Goal: Navigation & Orientation: Find specific page/section

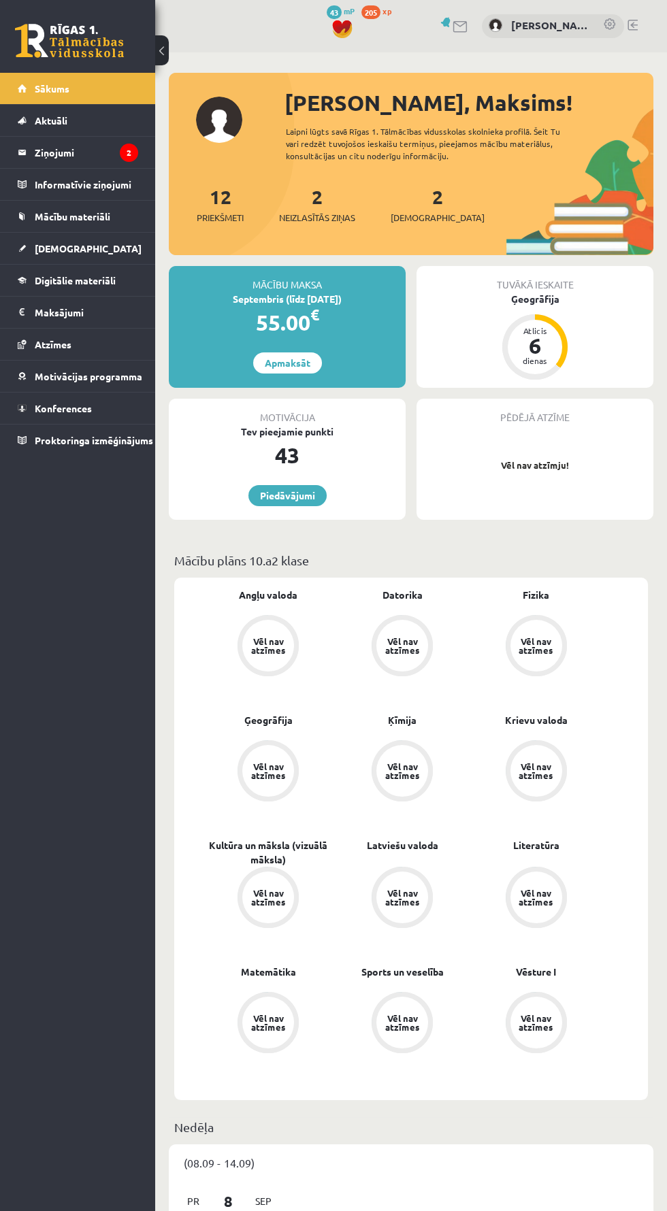
click at [58, 172] on legend "Informatīvie ziņojumi 0" at bounding box center [86, 184] width 103 height 31
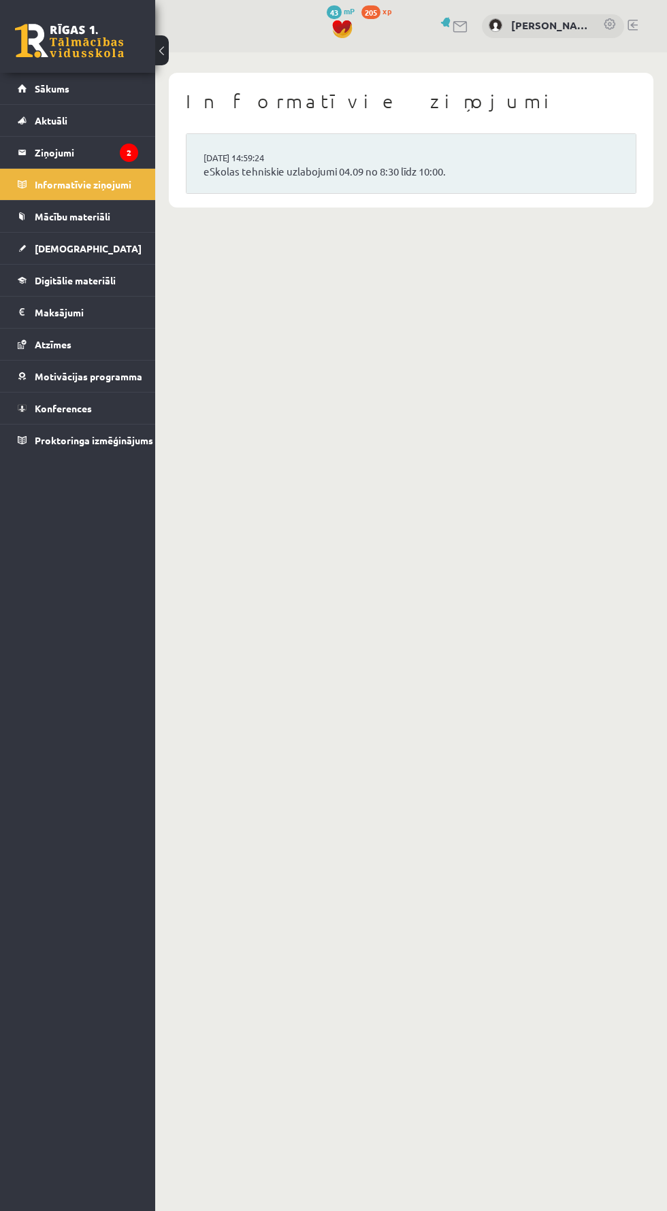
click at [46, 152] on legend "Ziņojumi 2" at bounding box center [86, 152] width 103 height 31
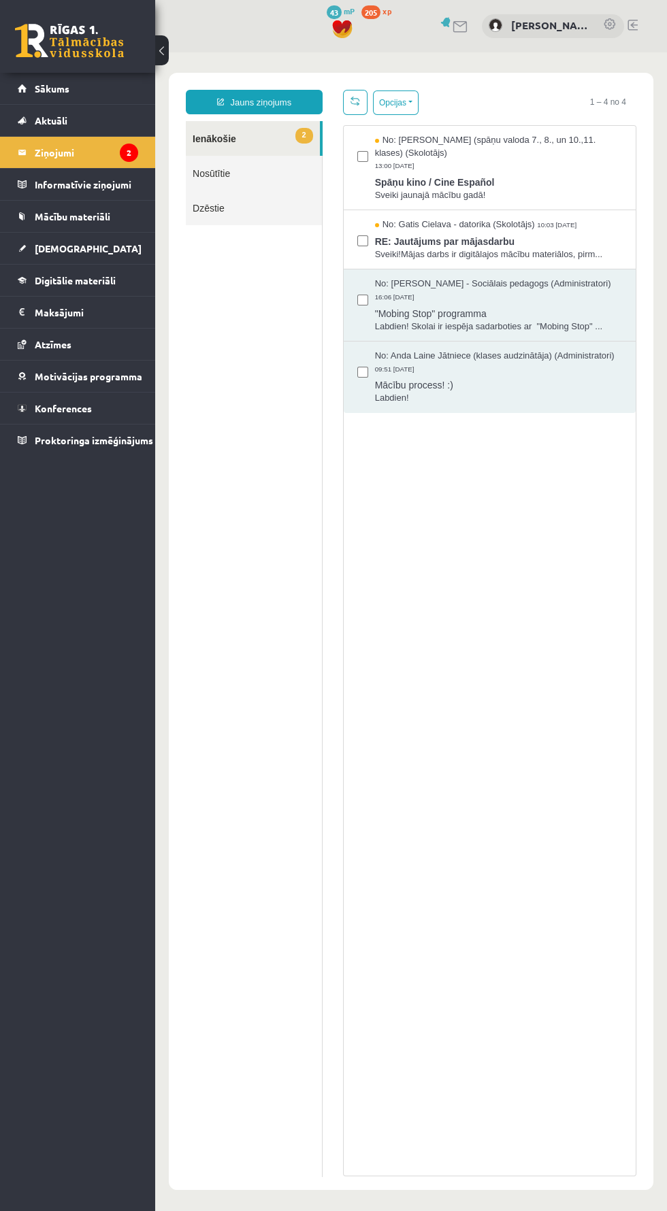
click at [37, 370] on link "Motivācijas programma" at bounding box center [78, 376] width 120 height 31
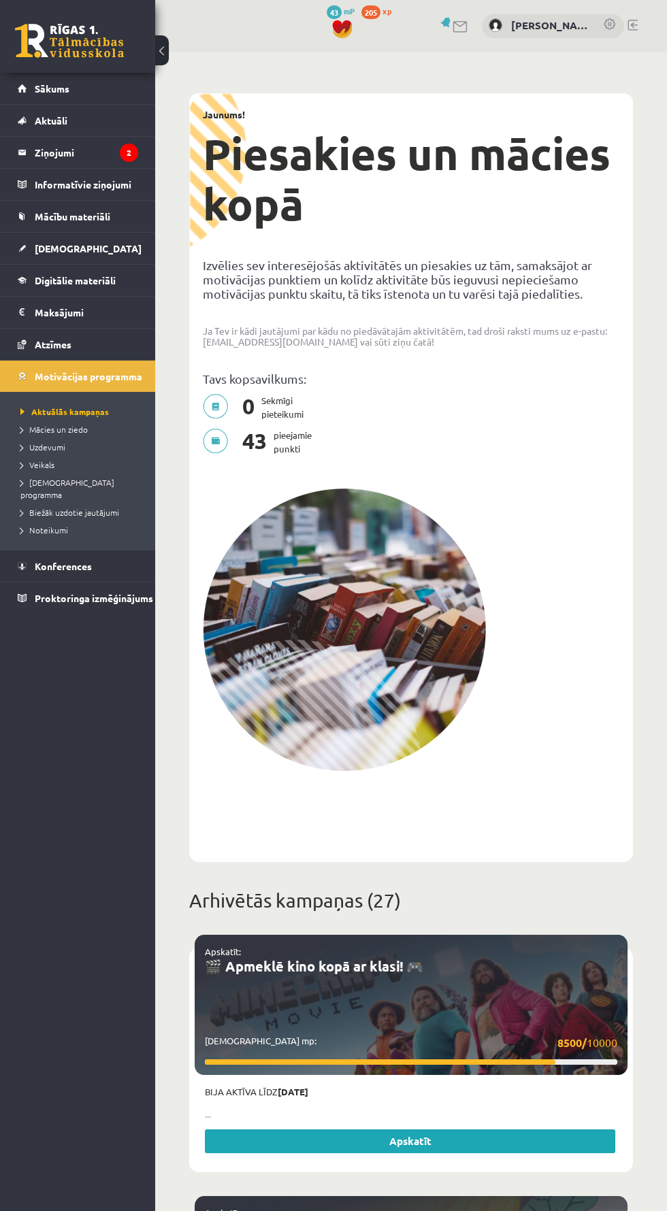
click at [65, 409] on span "Aktuālās kampaņas" at bounding box center [64, 411] width 88 height 11
click at [42, 551] on link "Konferences" at bounding box center [78, 566] width 120 height 31
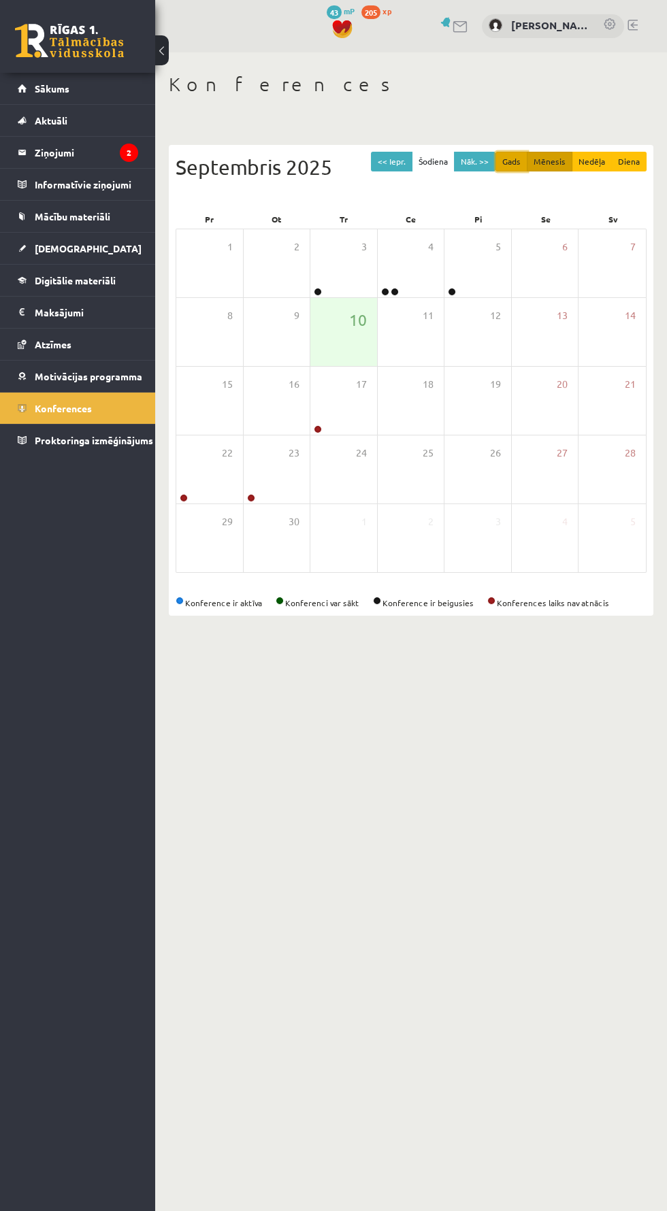
click at [514, 161] on button "Gads" at bounding box center [511, 162] width 32 height 20
